Goal: Task Accomplishment & Management: Complete application form

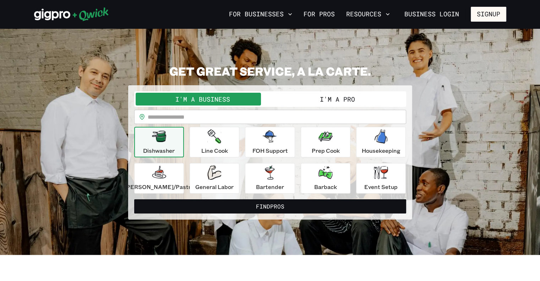
click at [352, 103] on button "I'm a Pro" at bounding box center [337, 99] width 134 height 13
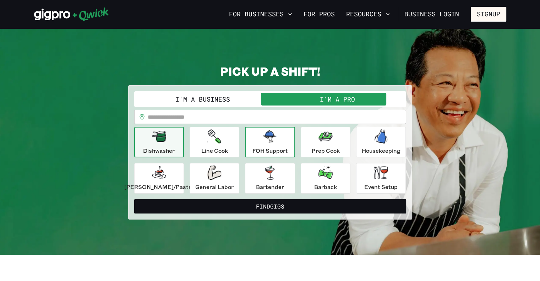
click at [268, 136] on icon "button" at bounding box center [270, 136] width 14 height 12
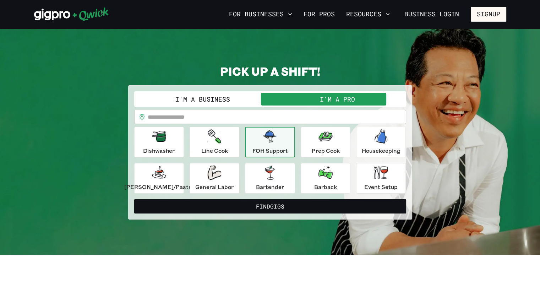
click at [265, 143] on icon "button" at bounding box center [270, 136] width 14 height 14
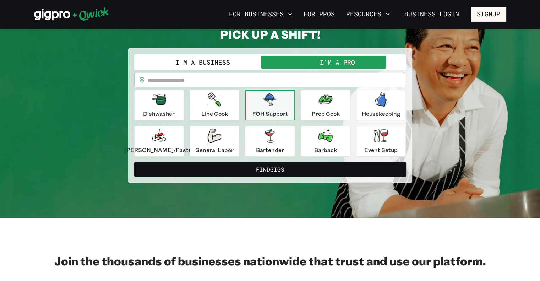
scroll to position [35, 0]
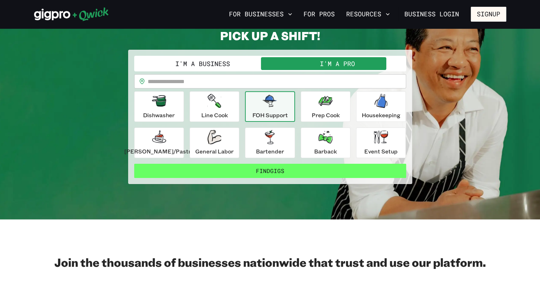
click at [278, 172] on button "Find Gigs" at bounding box center [270, 171] width 272 height 14
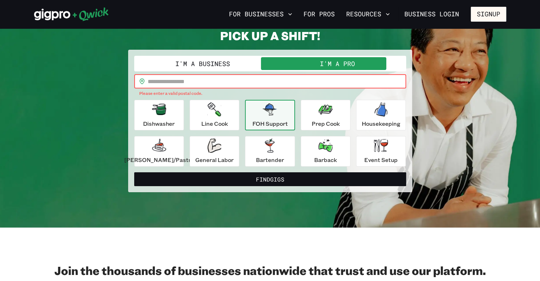
click at [217, 78] on input "text" at bounding box center [277, 81] width 258 height 14
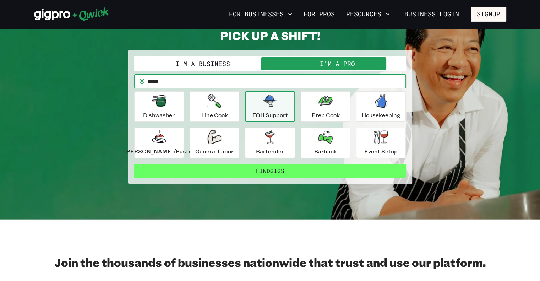
type input "*****"
click at [259, 171] on button "Find Gigs" at bounding box center [270, 171] width 272 height 14
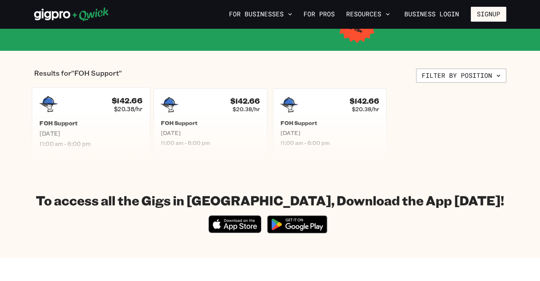
scroll to position [140, 0]
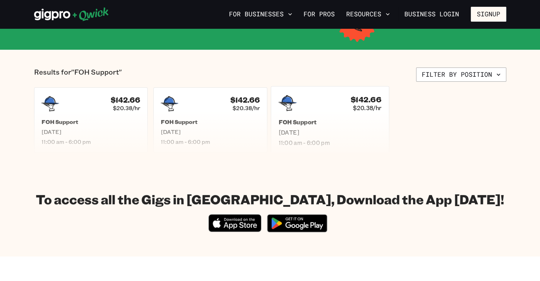
click at [313, 120] on h5 "FOH Support" at bounding box center [329, 121] width 103 height 7
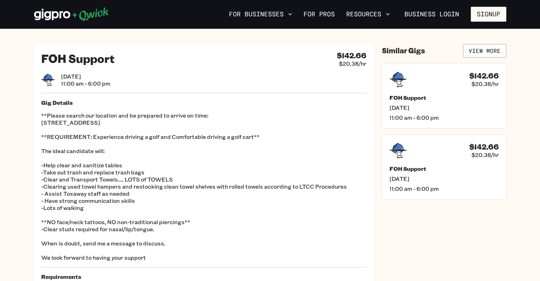
scroll to position [1, 0]
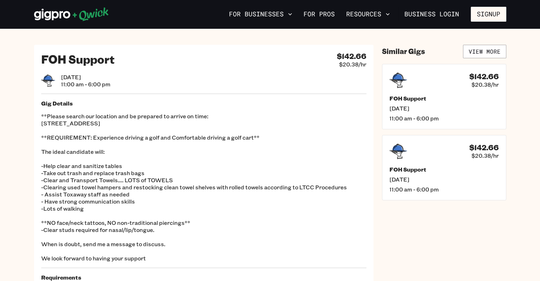
click at [122, 121] on p "**Please search our location and be prepared to arrive on time: [STREET_ADDRESS…" at bounding box center [203, 186] width 325 height 149
copy p "[STREET_ADDRESS]"
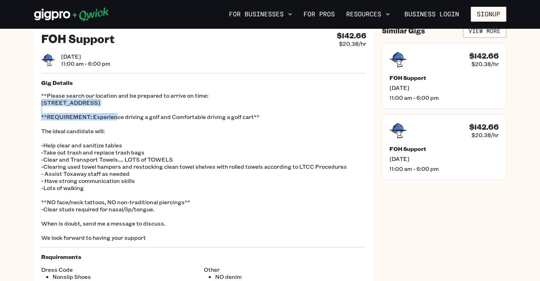
scroll to position [0, 0]
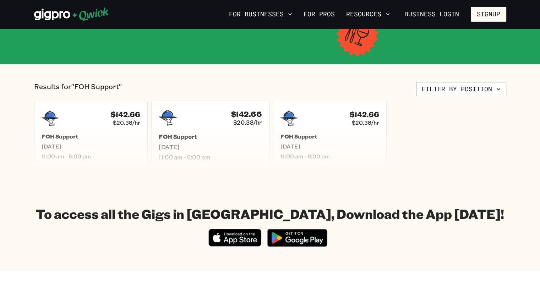
scroll to position [125, 0]
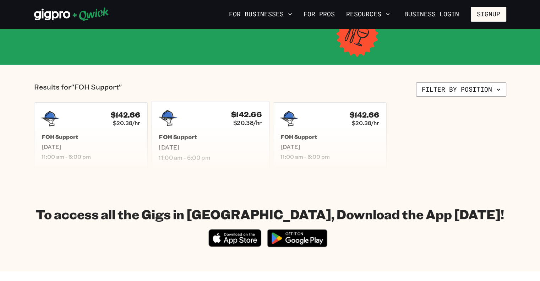
click at [221, 144] on span "[DATE]" at bounding box center [210, 146] width 103 height 7
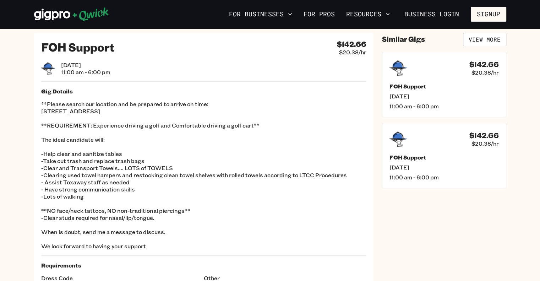
scroll to position [72, 0]
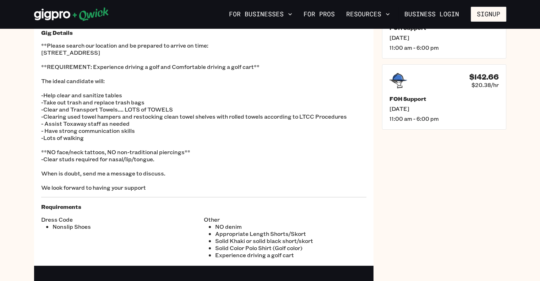
scroll to position [125, 0]
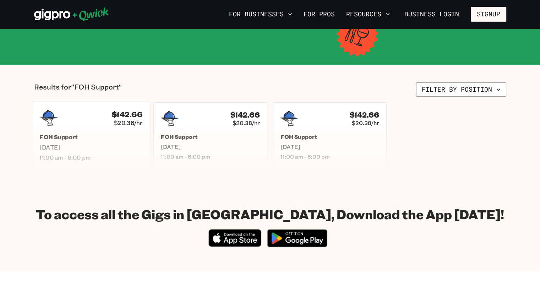
click at [82, 151] on div "FOH Support [DATE] 11:00 am - 6:00 pm" at bounding box center [90, 147] width 103 height 28
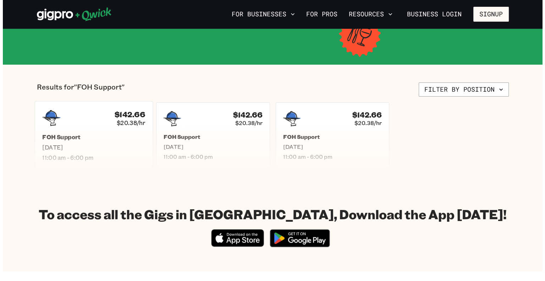
scroll to position [119, 0]
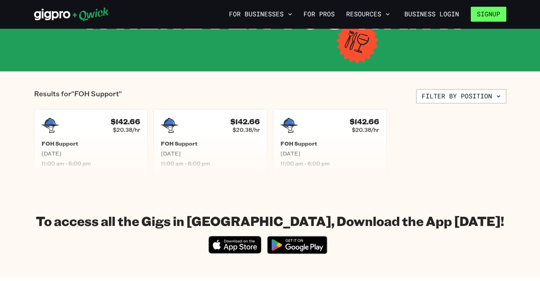
click at [487, 15] on button "Signup" at bounding box center [488, 14] width 35 height 15
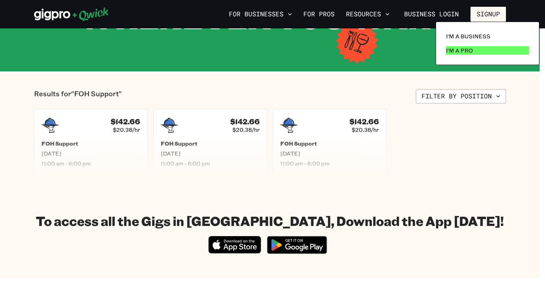
click at [465, 49] on p "I'm a Pro" at bounding box center [459, 50] width 27 height 9
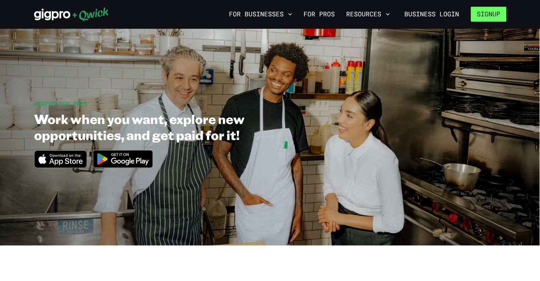
click at [491, 17] on button "Signup" at bounding box center [488, 14] width 35 height 15
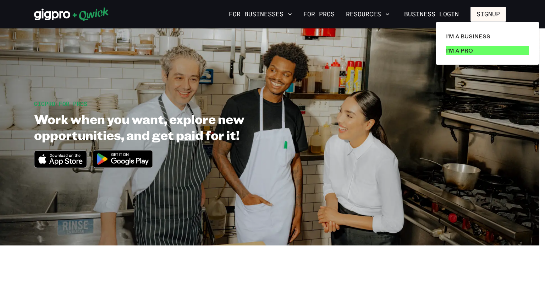
click at [465, 54] on p "I'm a Pro" at bounding box center [459, 50] width 27 height 9
click at [122, 183] on div at bounding box center [272, 140] width 545 height 281
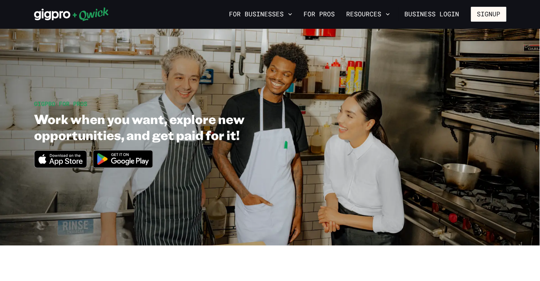
click at [131, 166] on img at bounding box center [122, 158] width 69 height 27
